Goal: Task Accomplishment & Management: Complete application form

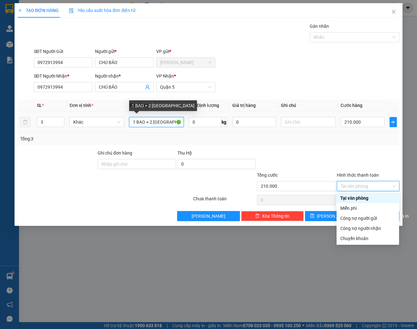
click at [135, 124] on input "1 BAO + 2 [GEOGRAPHIC_DATA]" at bounding box center [156, 122] width 55 height 10
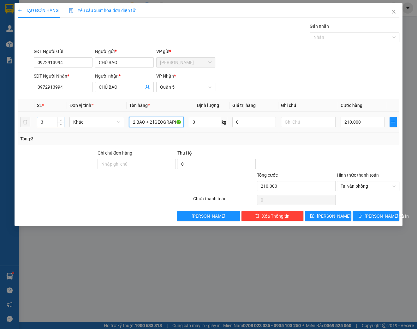
type input "2 BAO + 2 [GEOGRAPHIC_DATA]"
click at [46, 124] on input "3" at bounding box center [50, 121] width 27 height 9
type input "4"
type input "00.002"
type input "2"
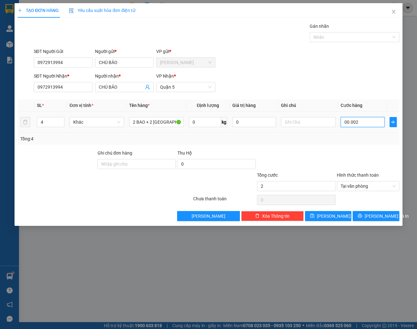
type input "0.000.028"
type input "28"
type input "000.000.280"
type input "280"
type input "0.000.000.280"
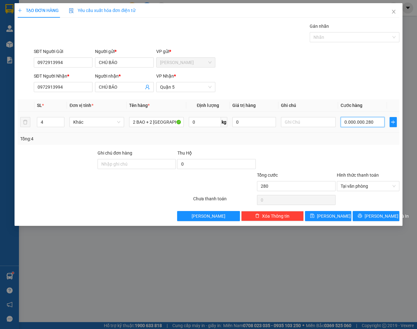
type input "280"
type input "[PHONE_NUMBER]"
type input "2.800"
type input "0.000.000.228.000"
type input "228.000"
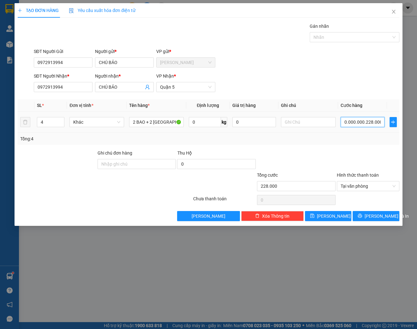
type input "000.000.022.280.000"
type input "22.280.000"
type input "00.000.002.280.000"
type input "2.280.000"
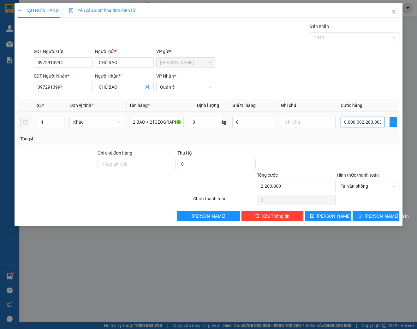
scroll to position [0, 0]
drag, startPoint x: 363, startPoint y: 121, endPoint x: 336, endPoint y: 123, distance: 27.5
click at [336, 123] on tr "4 Khác 2 BAO + 2 TX 0 kg 0 00.000.002.280.000" at bounding box center [208, 122] width 381 height 21
click at [346, 121] on input "2.280.000" at bounding box center [362, 122] width 44 height 10
type input "280.000"
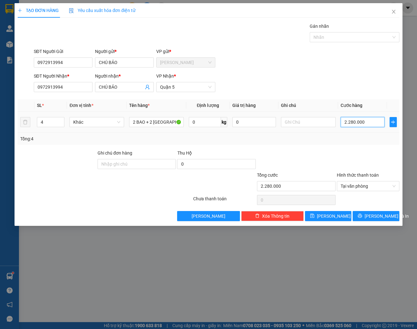
type input "280.000"
click at [365, 183] on span "Tại văn phòng" at bounding box center [367, 185] width 55 height 9
type input "280.000"
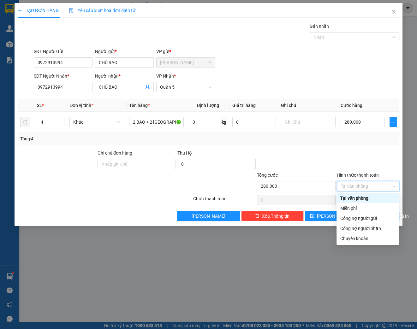
click at [363, 198] on div "Tại văn phòng" at bounding box center [367, 198] width 55 height 7
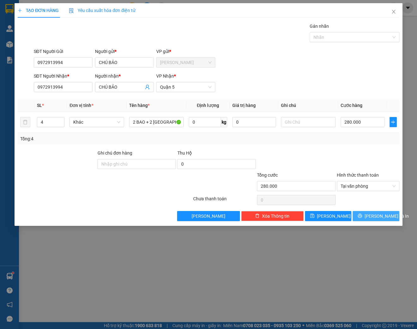
click at [378, 218] on span "[PERSON_NAME] và In" at bounding box center [386, 216] width 44 height 7
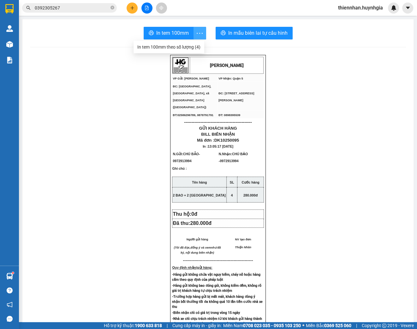
click at [198, 35] on icon "more" at bounding box center [200, 33] width 8 height 8
click at [165, 46] on div "In tem 100mm theo số lượng (4)" at bounding box center [168, 47] width 63 height 7
click at [164, 36] on span "In tem 100mm" at bounding box center [172, 33] width 33 height 8
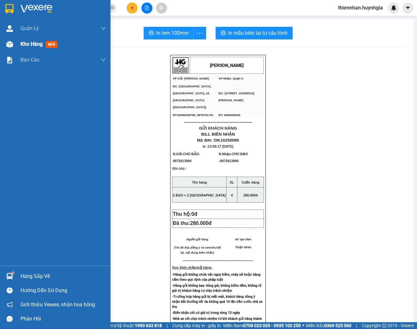
click at [16, 45] on div "Kho hàng mới" at bounding box center [55, 44] width 110 height 16
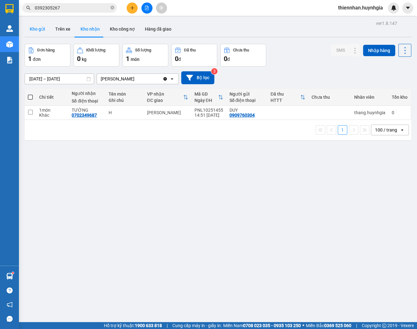
click at [45, 30] on button "Kho gửi" at bounding box center [38, 28] width 26 height 15
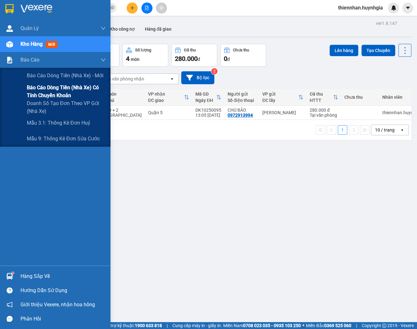
click at [50, 85] on span "Báo cáo dòng tiền (nhà xe) có tính chuyển khoản" at bounding box center [66, 92] width 79 height 16
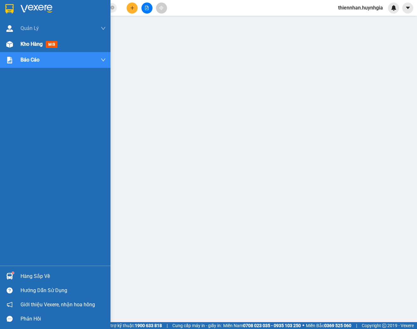
drag, startPoint x: 15, startPoint y: 46, endPoint x: 24, endPoint y: 44, distance: 9.4
click at [15, 46] on div "Kho hàng mới" at bounding box center [55, 44] width 110 height 16
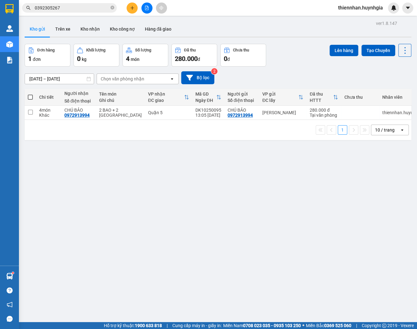
click at [133, 9] on icon "plus" at bounding box center [132, 8] width 4 height 4
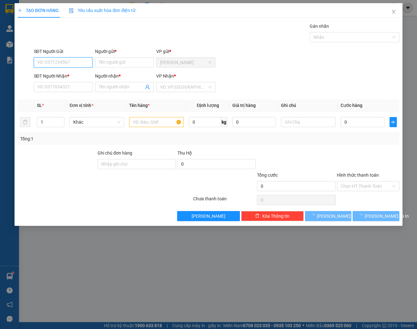
click at [72, 62] on input "SĐT Người Gửi" at bounding box center [63, 62] width 59 height 10
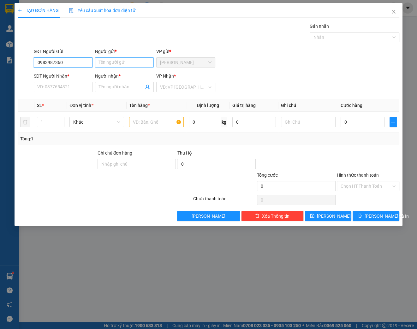
type input "0983987360"
click at [108, 61] on input "Người gửi *" at bounding box center [124, 62] width 59 height 10
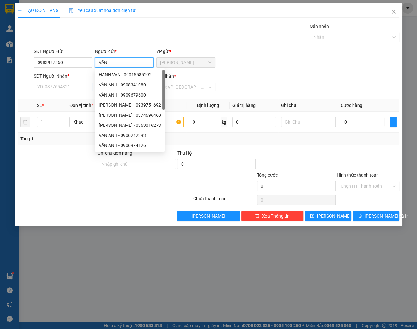
type input "VÂN"
click at [52, 87] on input "SĐT Người Nhận *" at bounding box center [63, 87] width 59 height 10
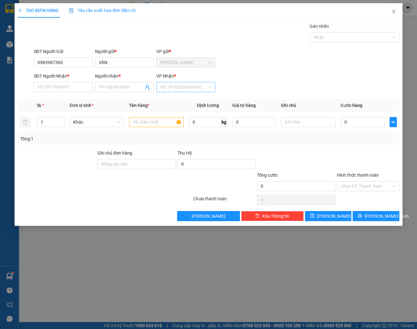
click at [187, 87] on input "search" at bounding box center [183, 86] width 47 height 9
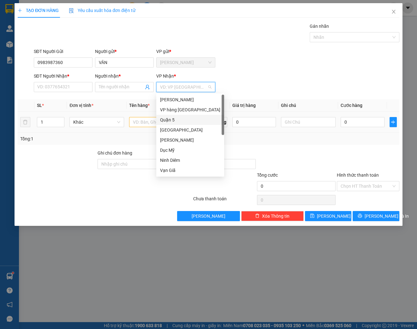
click at [177, 119] on div "Quận 5" at bounding box center [190, 119] width 60 height 7
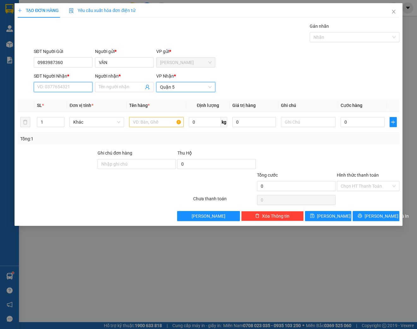
click at [78, 86] on input "SĐT Người Nhận *" at bounding box center [63, 87] width 59 height 10
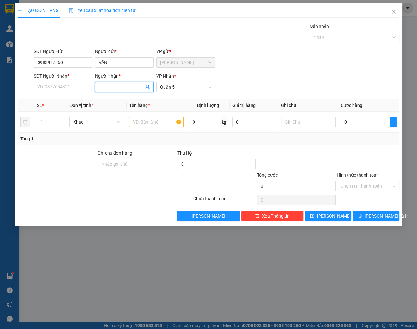
click at [102, 85] on input "Người nhận *" at bounding box center [121, 87] width 45 height 7
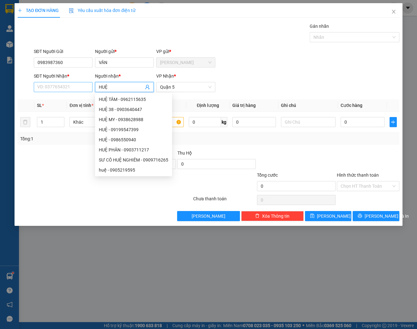
type input "HUỆ"
click at [57, 85] on input "SĐT Người Nhận *" at bounding box center [63, 87] width 59 height 10
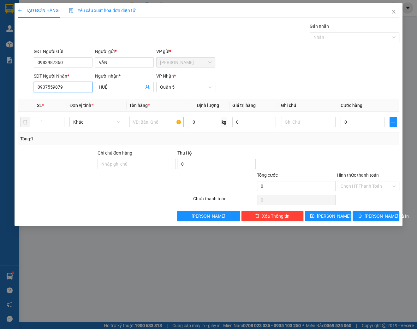
type input "0937559879"
click at [215, 26] on div "Gán nhãn Nhãn" at bounding box center [217, 34] width 368 height 22
click at [145, 121] on input "text" at bounding box center [156, 122] width 55 height 10
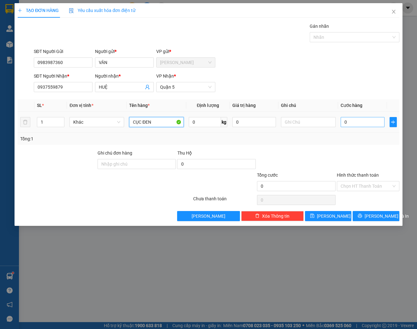
type input "CỤC ĐEN"
click at [363, 122] on input "0" at bounding box center [362, 122] width 44 height 10
type input "004"
type input "4"
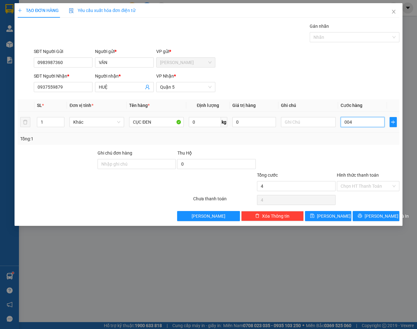
type input "0.040"
type input "40"
type input "00.400"
type input "400"
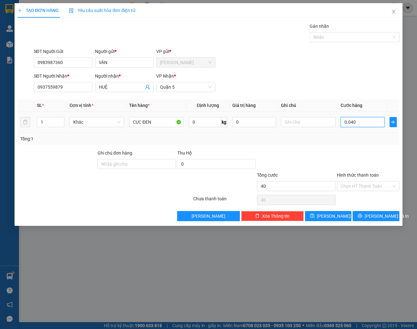
type input "400"
type input "0.004.000"
type input "4.000"
type input "000.040.000"
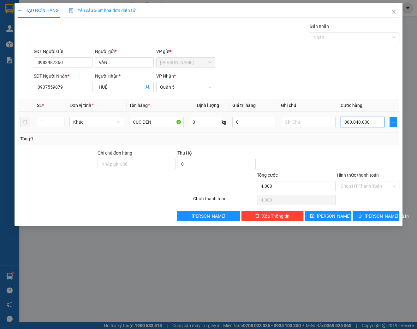
type input "40.000"
click at [360, 127] on div "40.000" at bounding box center [362, 122] width 44 height 13
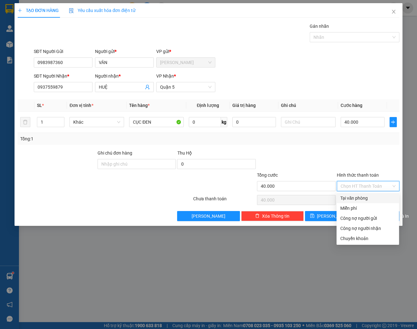
click at [366, 185] on input "Hình thức thanh toán" at bounding box center [365, 185] width 50 height 9
click at [365, 197] on div "Tại văn phòng" at bounding box center [367, 198] width 55 height 7
type input "0"
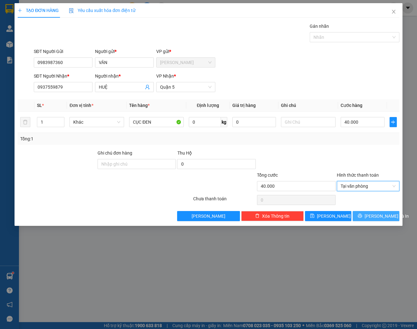
click at [381, 218] on span "[PERSON_NAME] và In" at bounding box center [386, 216] width 44 height 7
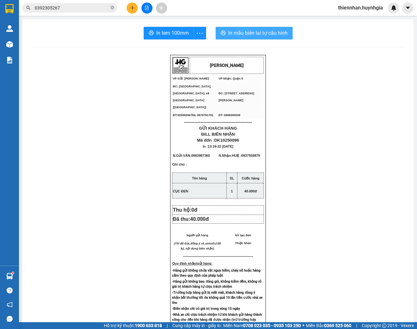
click at [260, 32] on span "In mẫu biên lai tự cấu hình" at bounding box center [257, 33] width 59 height 8
click at [176, 45] on div "In tem 100mm theo số lượng (1)" at bounding box center [168, 47] width 63 height 7
